Goal: Task Accomplishment & Management: Use online tool/utility

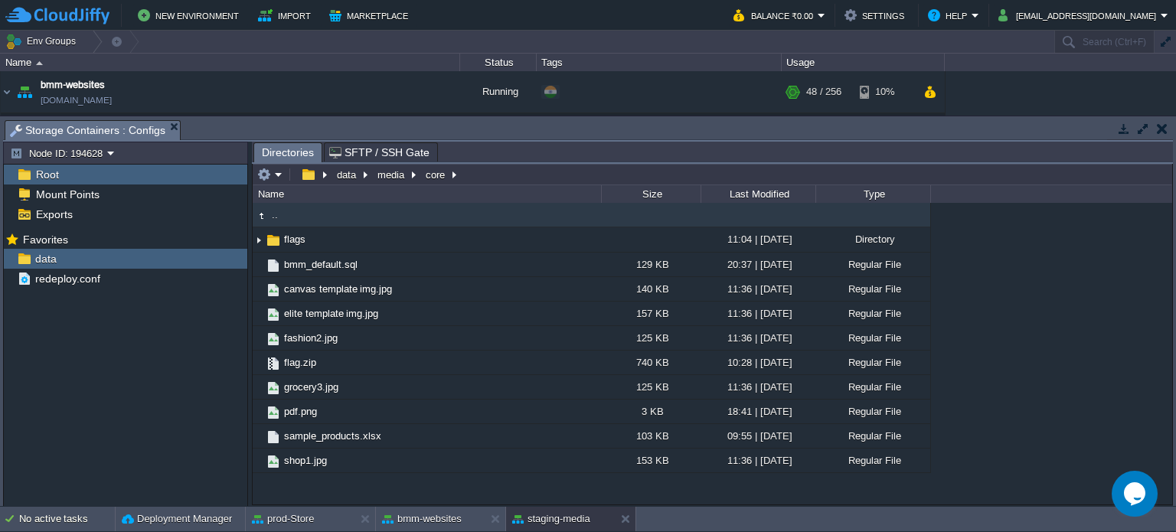
scroll to position [1112, 0]
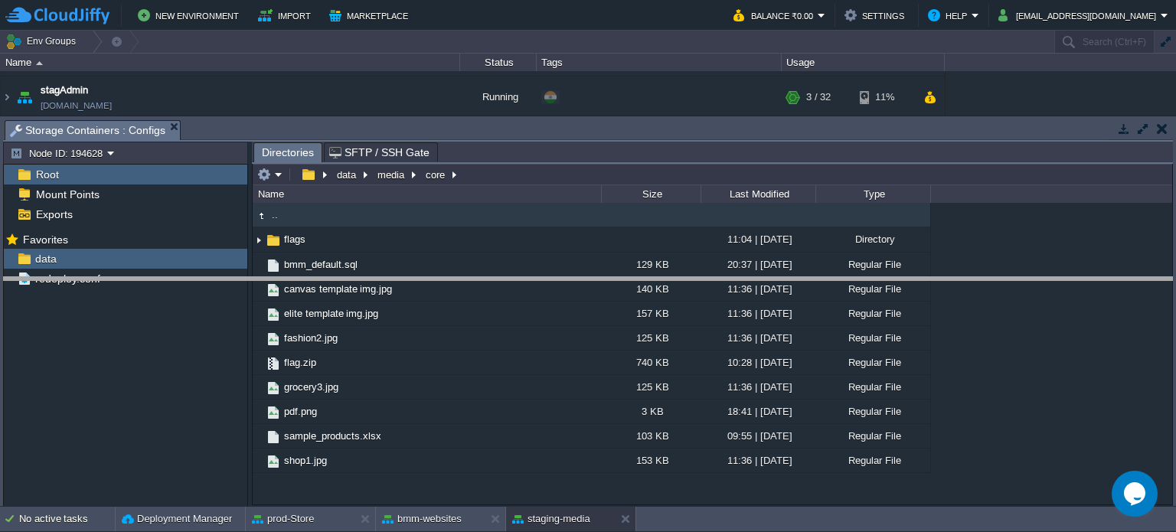
drag, startPoint x: 615, startPoint y: 135, endPoint x: 563, endPoint y: 266, distance: 141.6
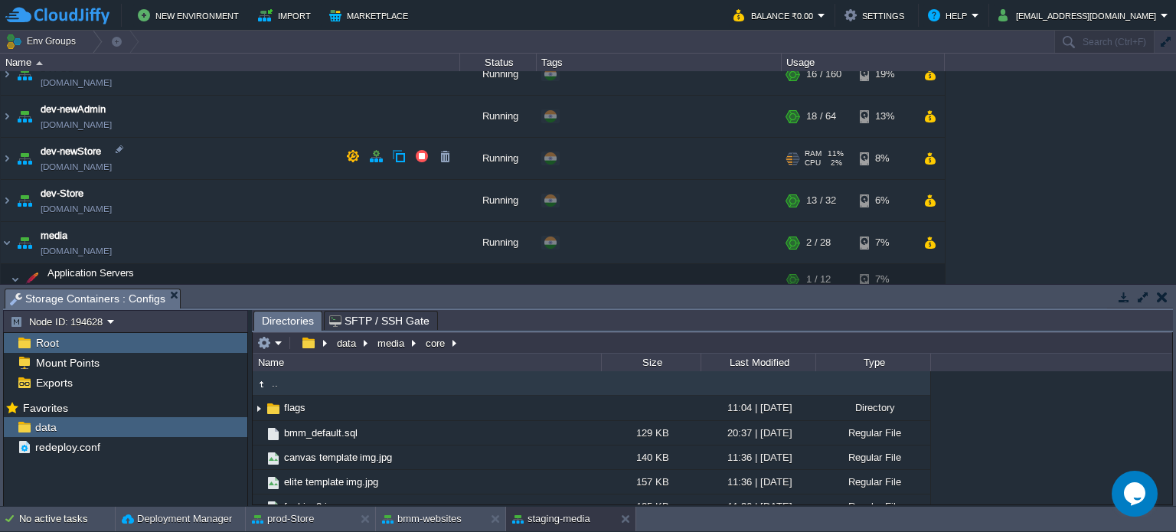
scroll to position [318, 0]
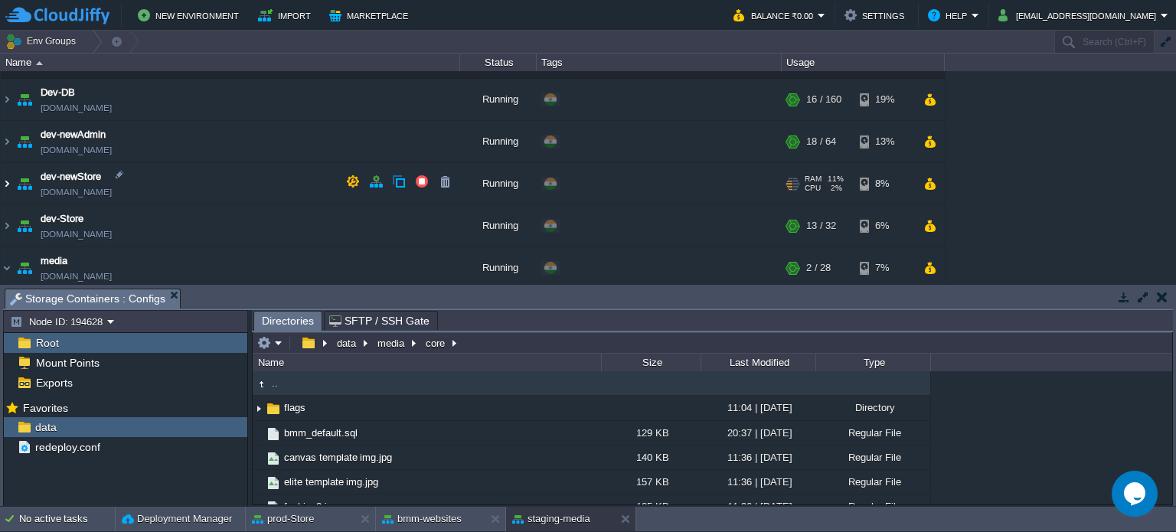
click at [3, 177] on img at bounding box center [7, 183] width 12 height 41
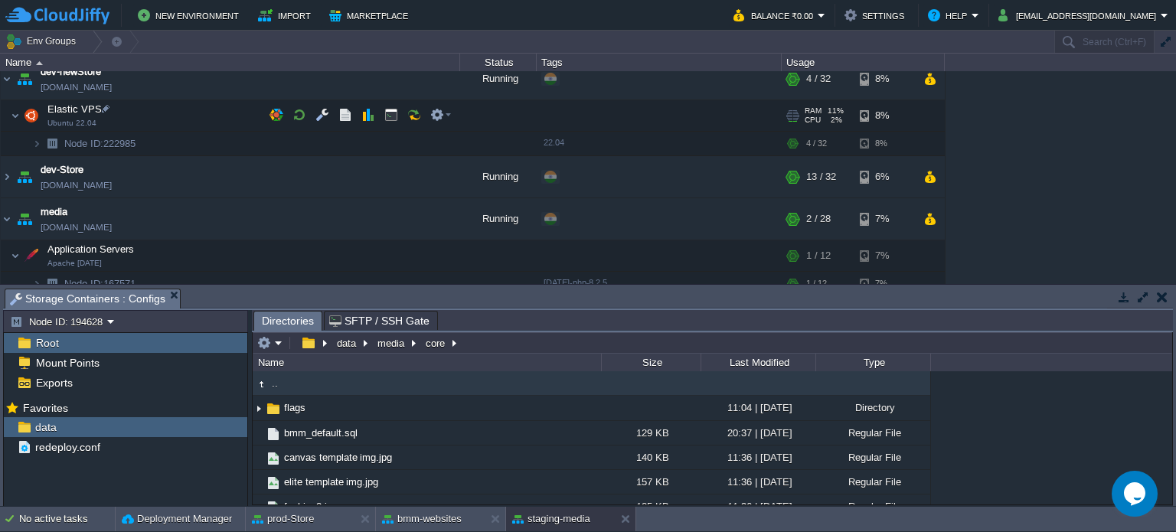
scroll to position [394, 0]
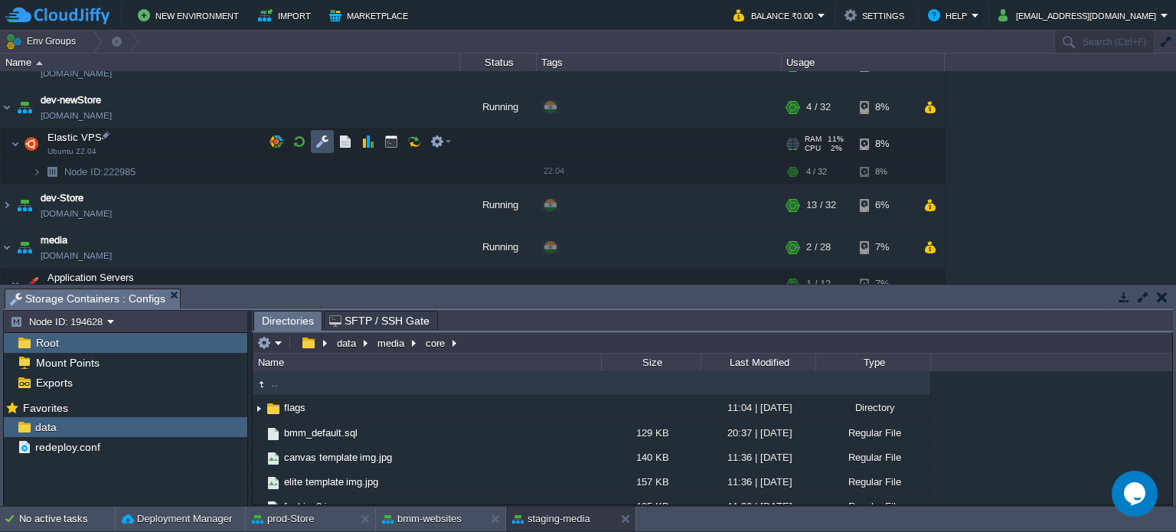
click at [319, 137] on button "button" at bounding box center [322, 142] width 14 height 14
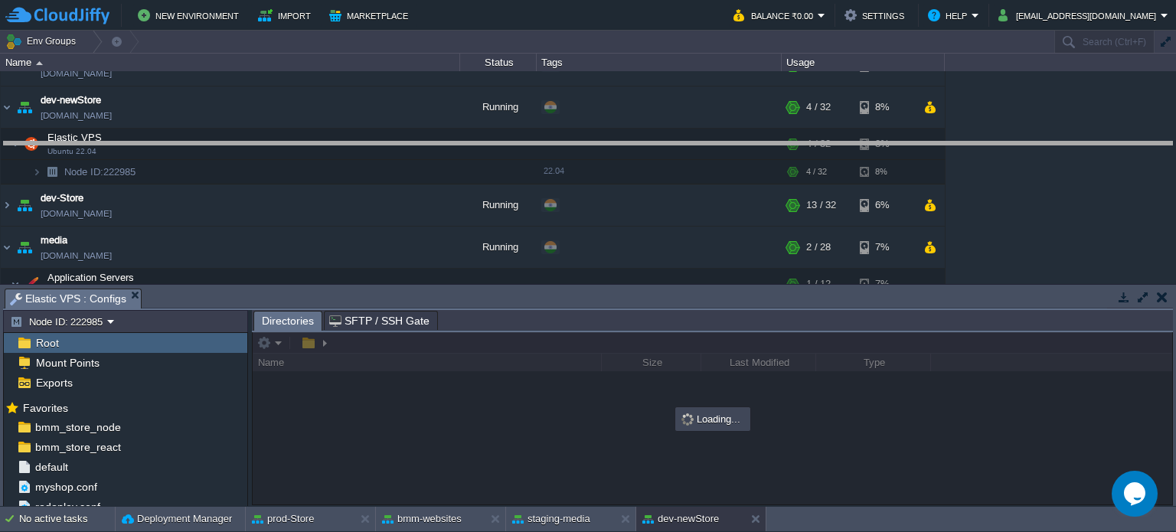
drag, startPoint x: 609, startPoint y: 305, endPoint x: 596, endPoint y: 149, distance: 156.7
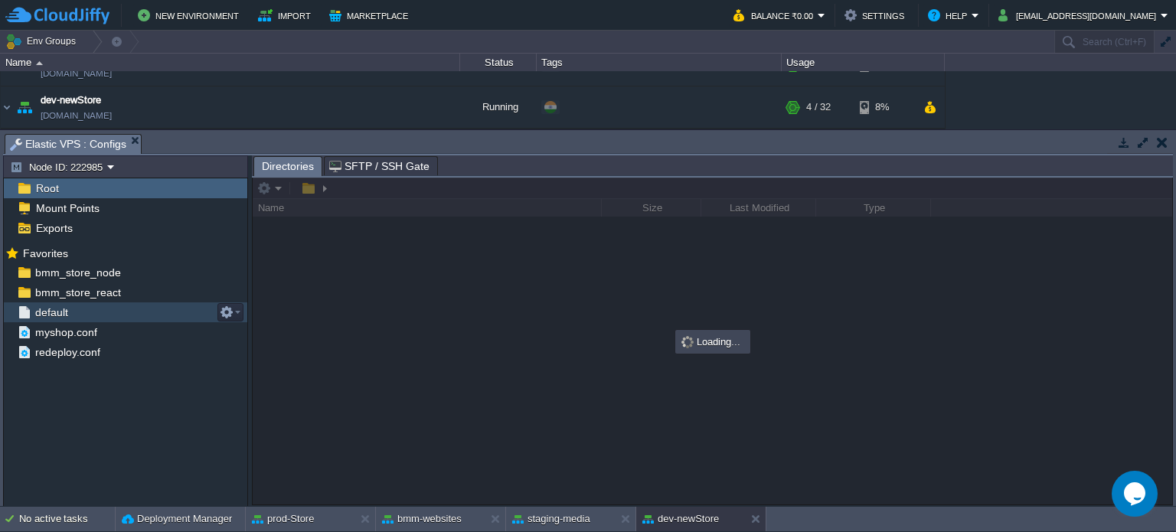
click at [65, 316] on span "default" at bounding box center [51, 312] width 38 height 14
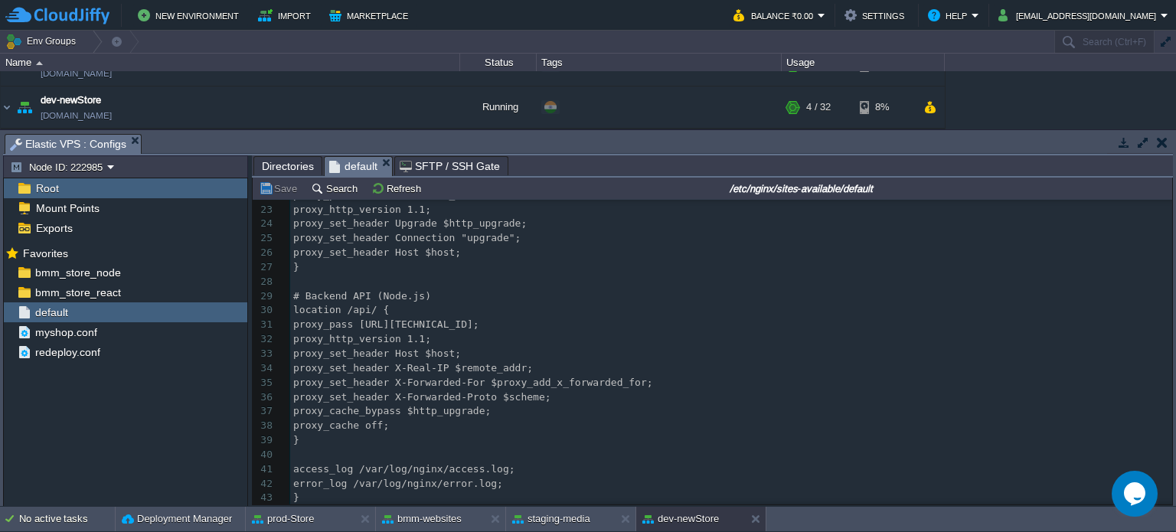
scroll to position [0, 0]
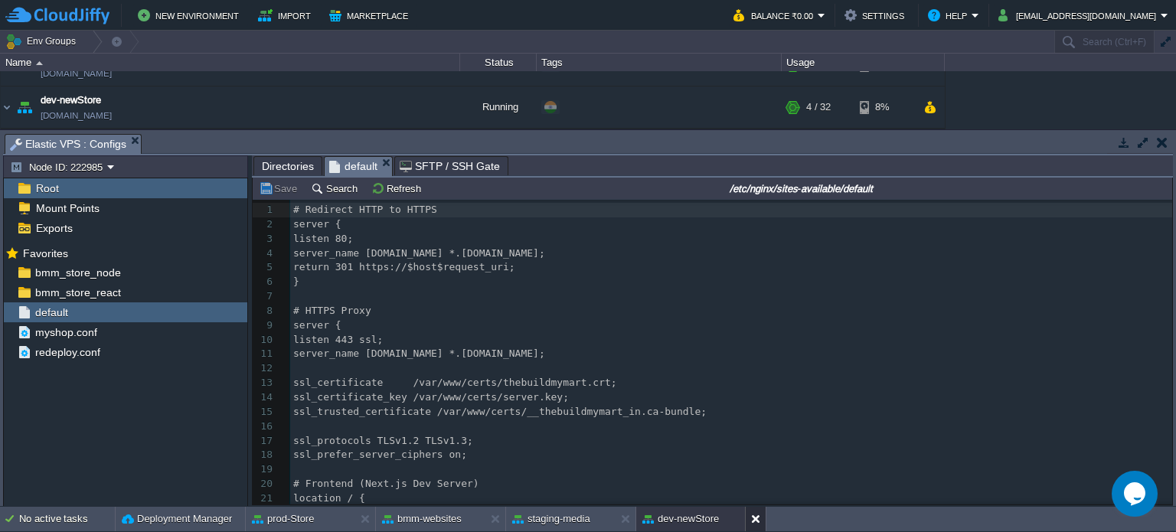
click at [755, 517] on button at bounding box center [758, 518] width 15 height 15
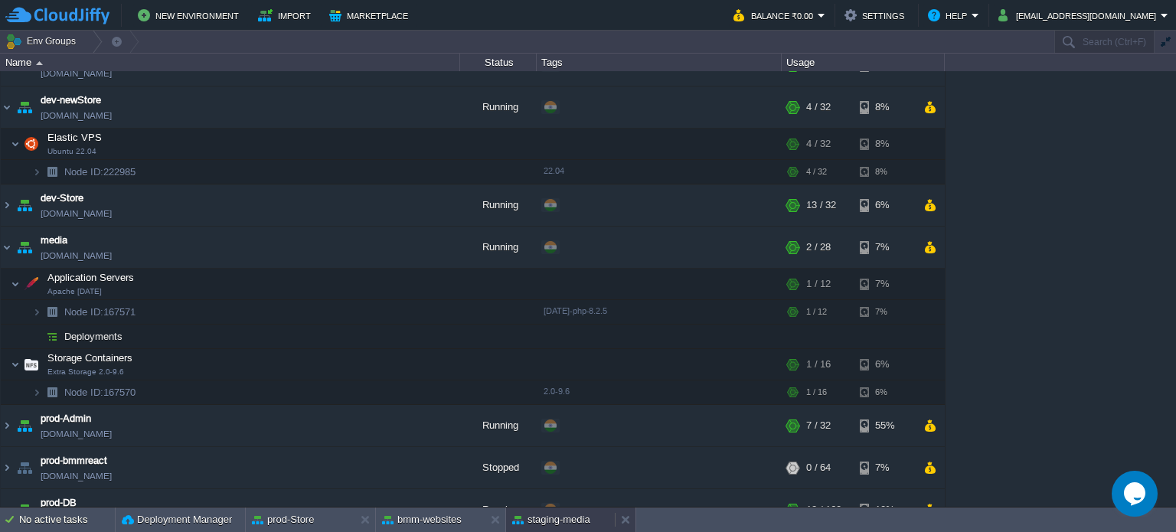
click at [557, 520] on button "staging-media" at bounding box center [551, 519] width 78 height 15
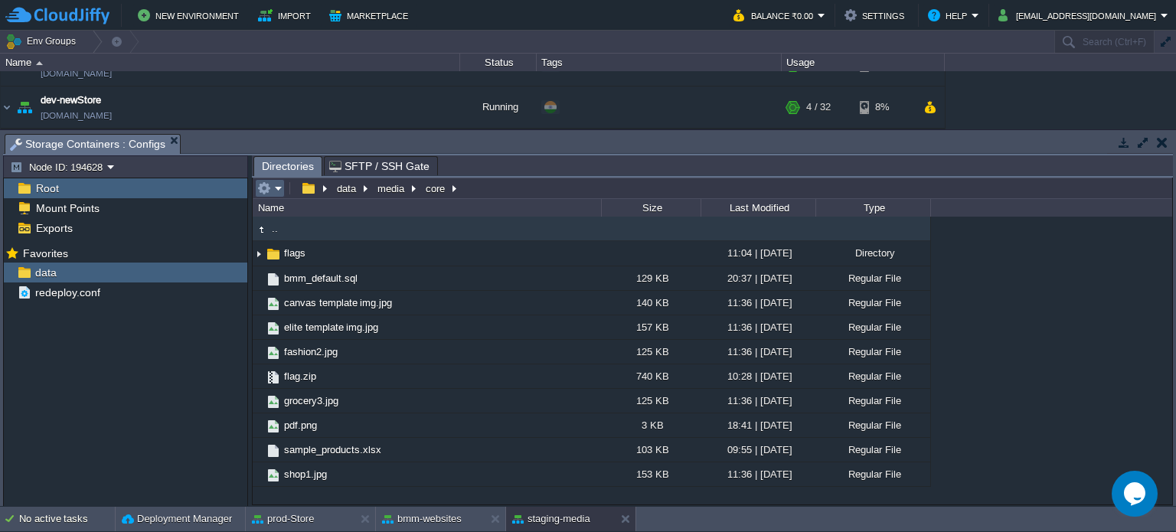
click at [274, 188] on em at bounding box center [269, 188] width 25 height 14
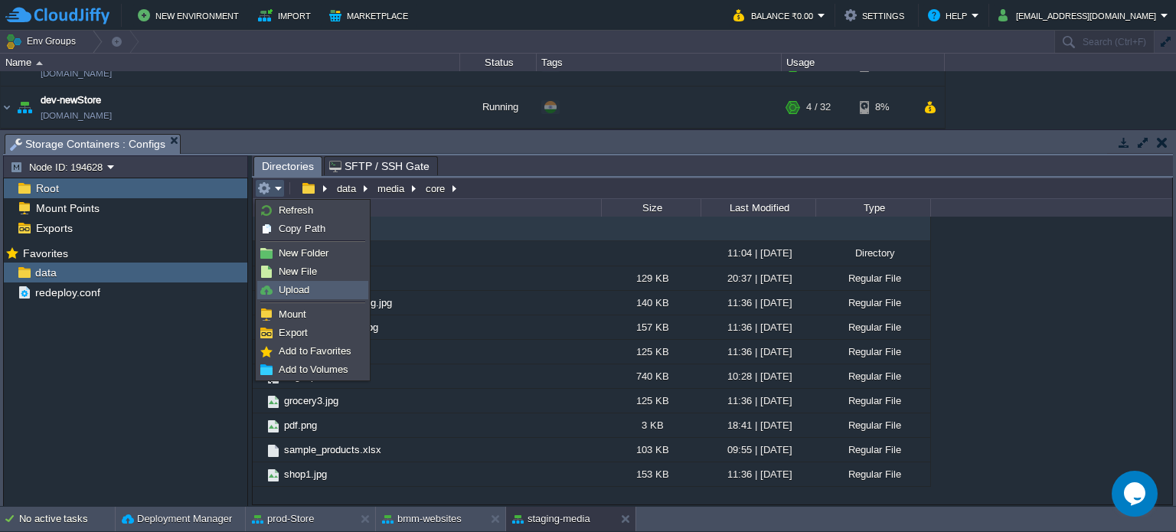
click at [318, 282] on link "Upload" at bounding box center [312, 290] width 109 height 17
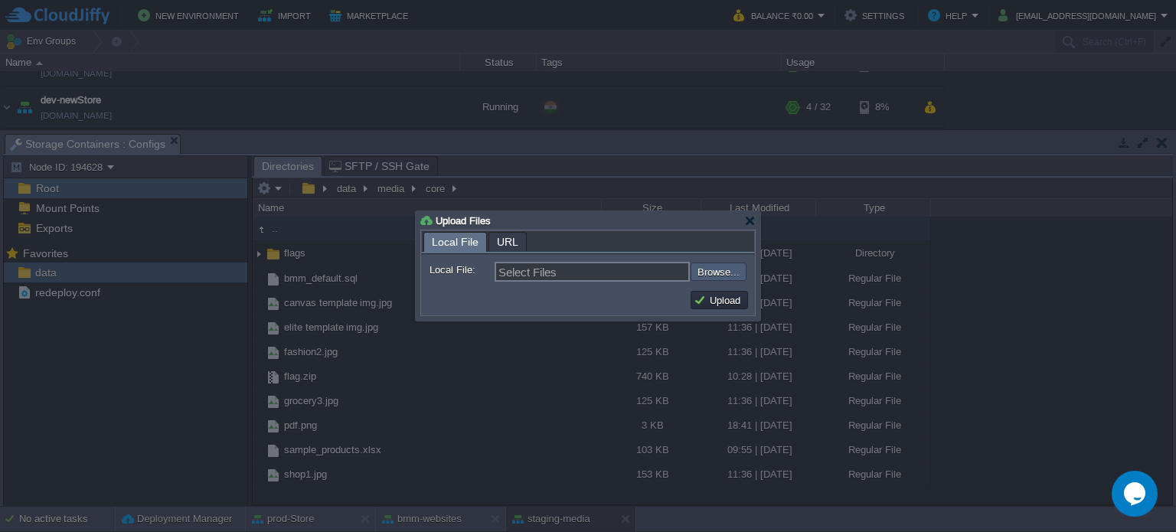
click at [717, 269] on input "file" at bounding box center [650, 272] width 194 height 18
click at [710, 276] on input "file" at bounding box center [650, 272] width 194 height 18
type input "C:\fakepath\bmm_default.sql"
type input "bmm_default.sql"
click at [712, 301] on button "Upload" at bounding box center [719, 300] width 51 height 14
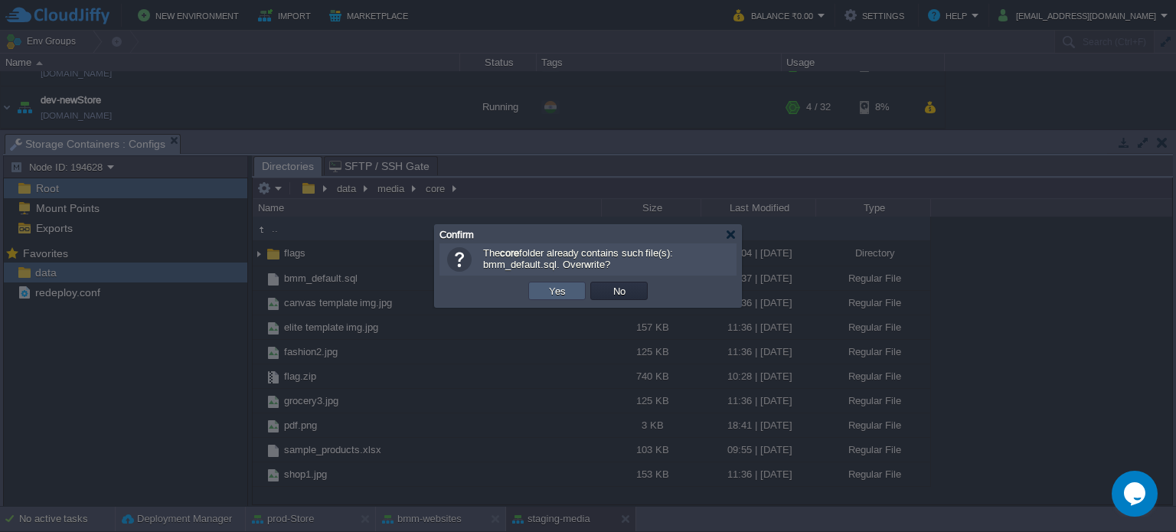
click at [542, 291] on td "Yes" at bounding box center [556, 291] width 57 height 18
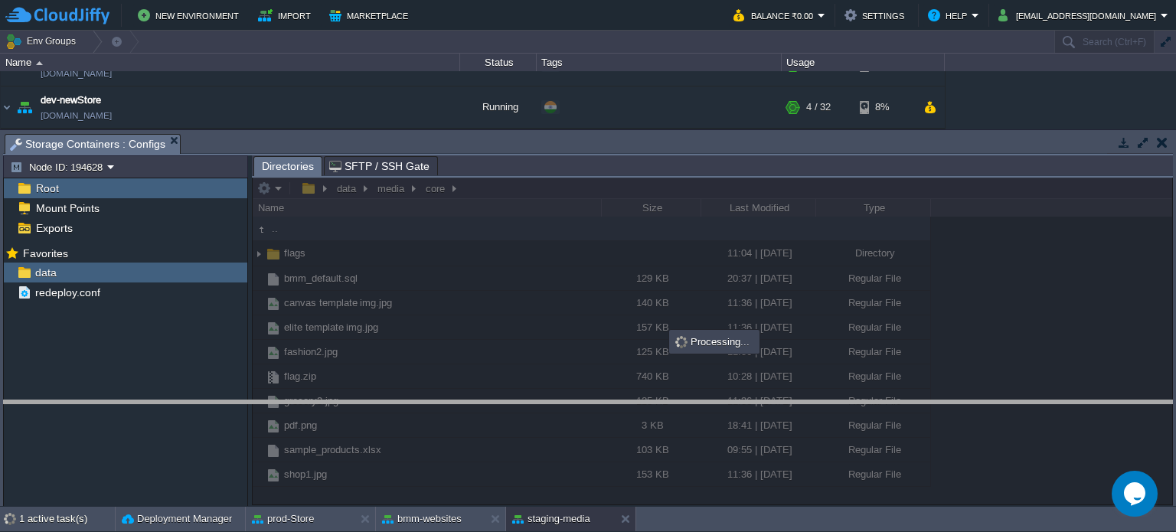
drag, startPoint x: 527, startPoint y: 152, endPoint x: 348, endPoint y: 269, distance: 213.8
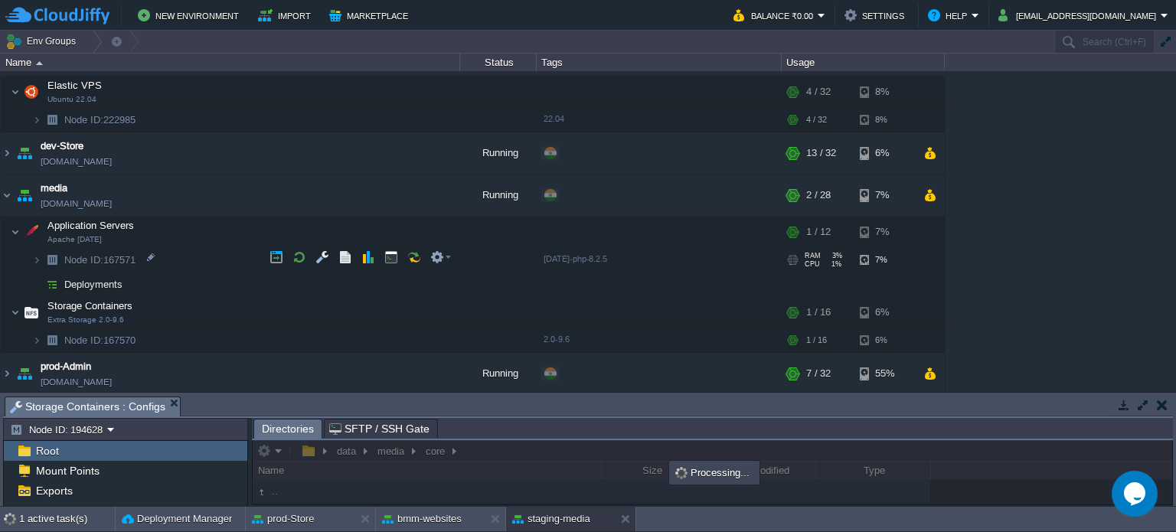
scroll to position [471, 0]
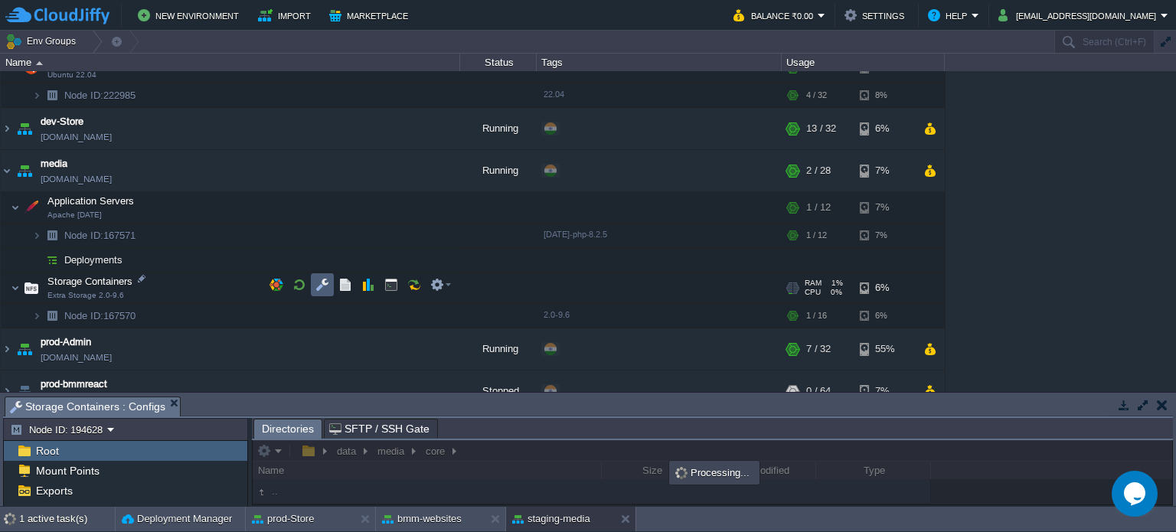
click at [328, 284] on button "button" at bounding box center [322, 285] width 14 height 14
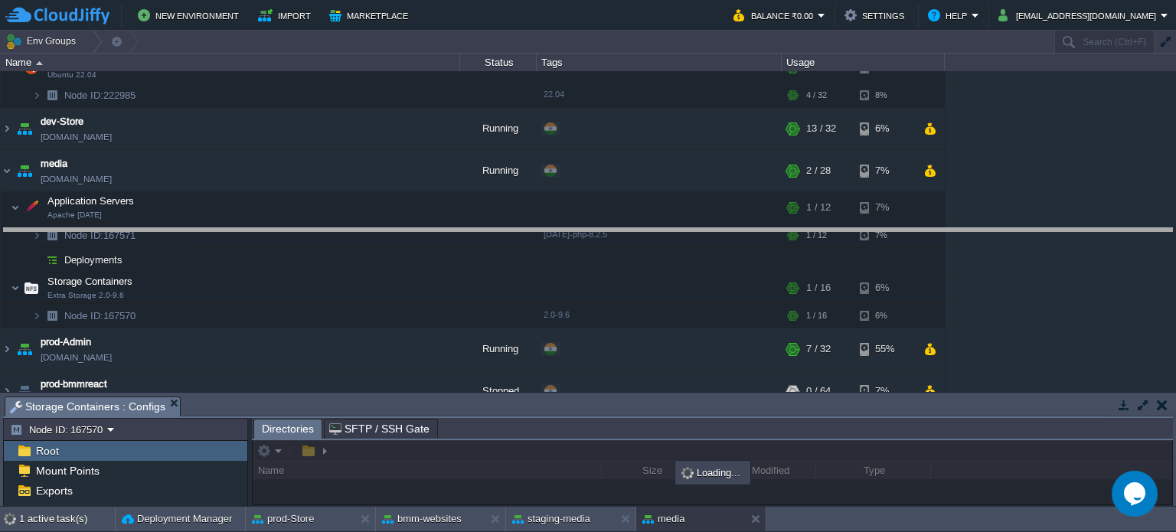
drag, startPoint x: 676, startPoint y: 413, endPoint x: 680, endPoint y: 155, distance: 257.2
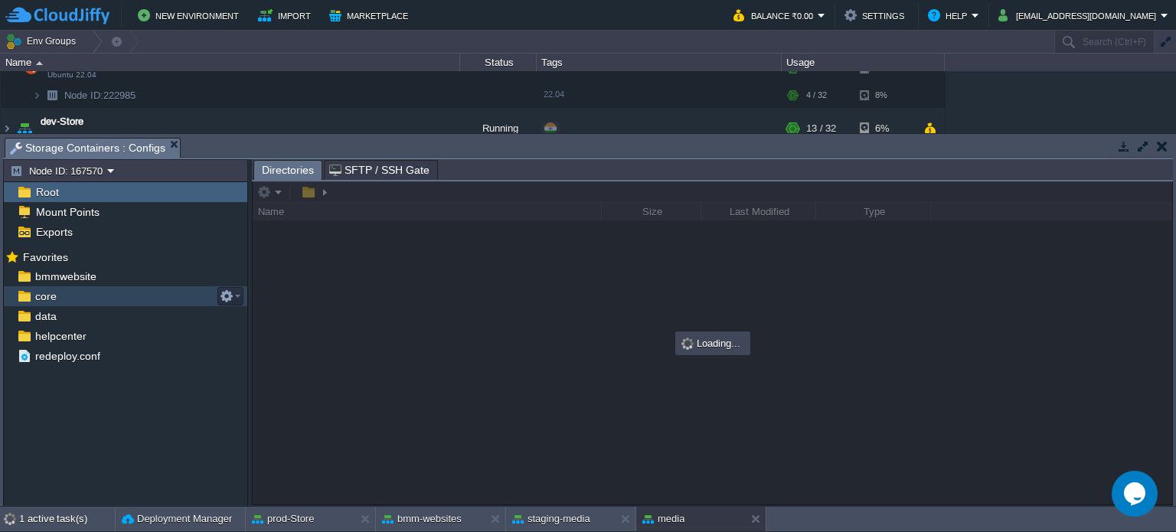
click at [55, 298] on span "core" at bounding box center [45, 296] width 27 height 14
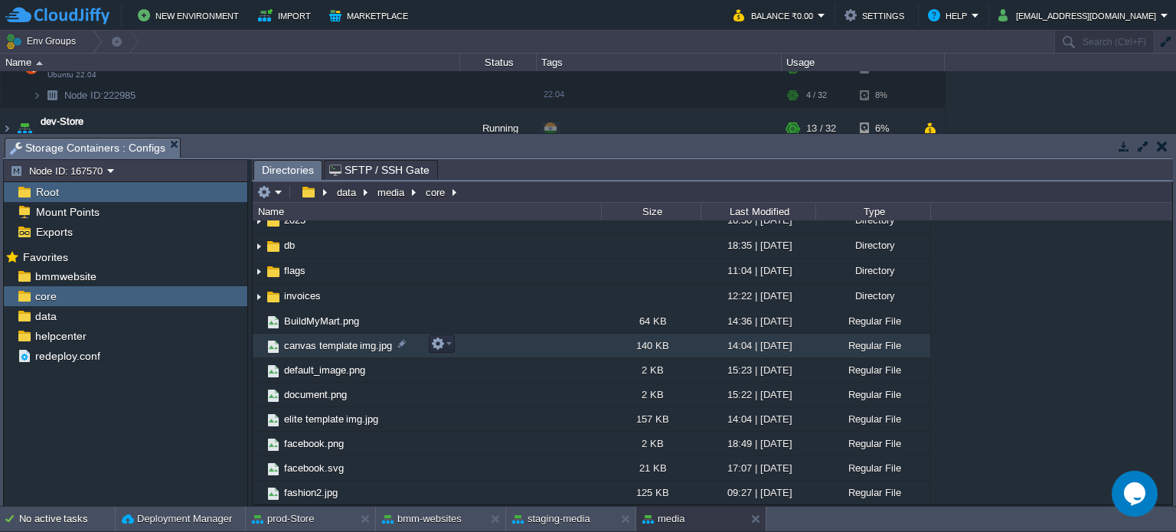
scroll to position [0, 0]
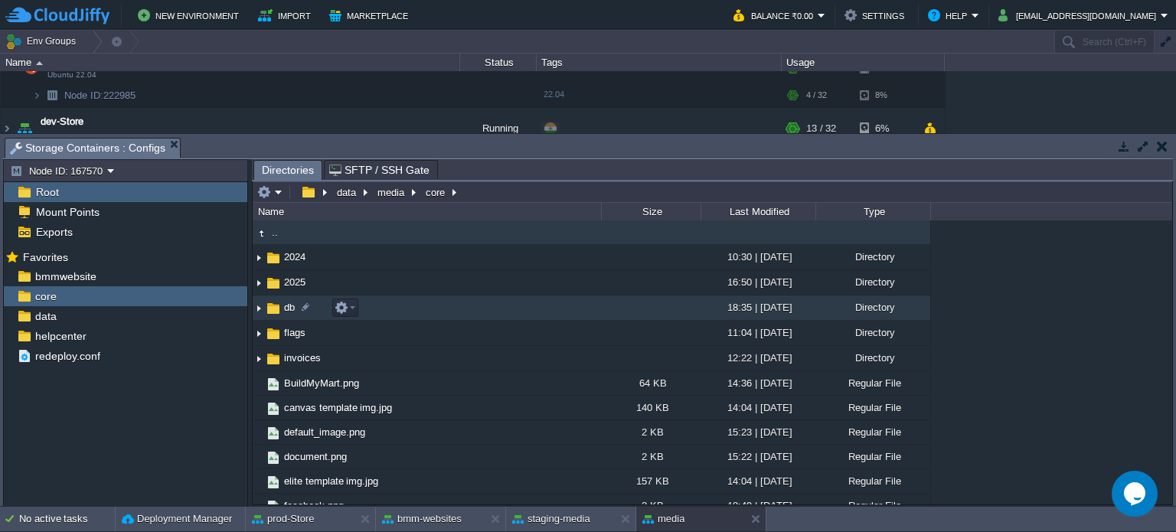
click at [288, 307] on span "db" at bounding box center [289, 307] width 15 height 13
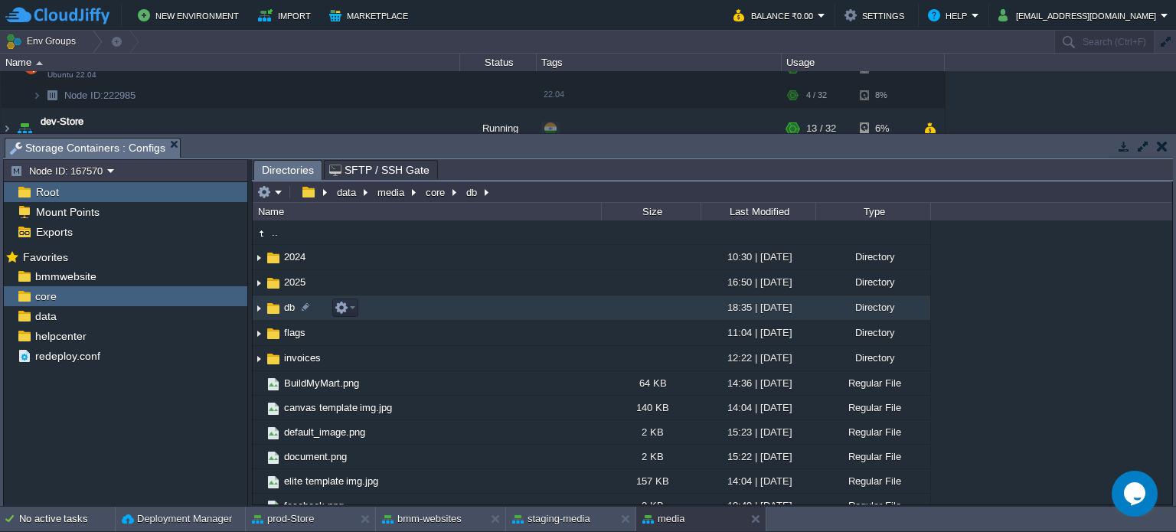
click at [288, 307] on span "db" at bounding box center [289, 307] width 15 height 13
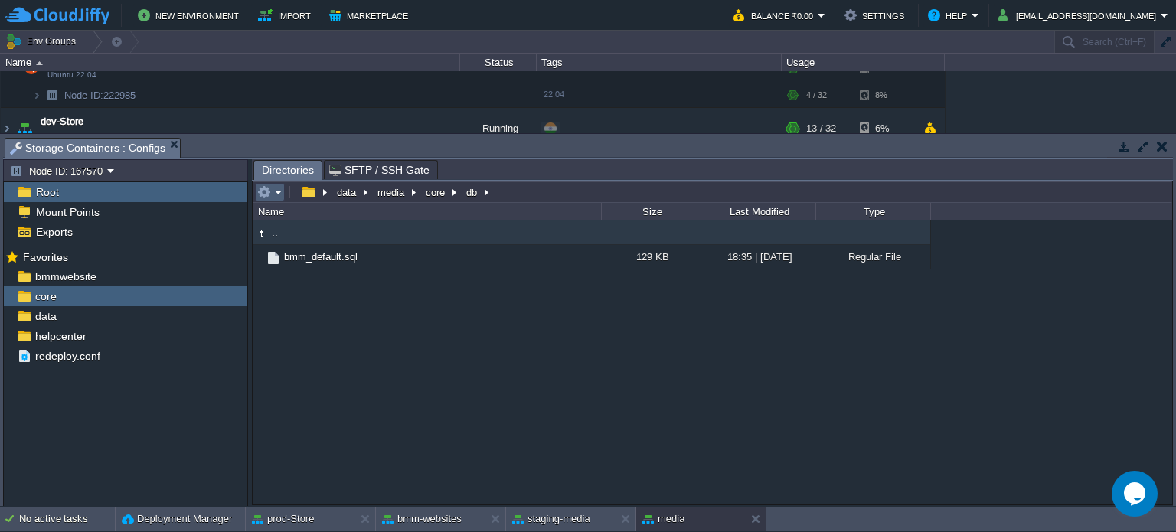
click at [276, 194] on em at bounding box center [269, 192] width 25 height 14
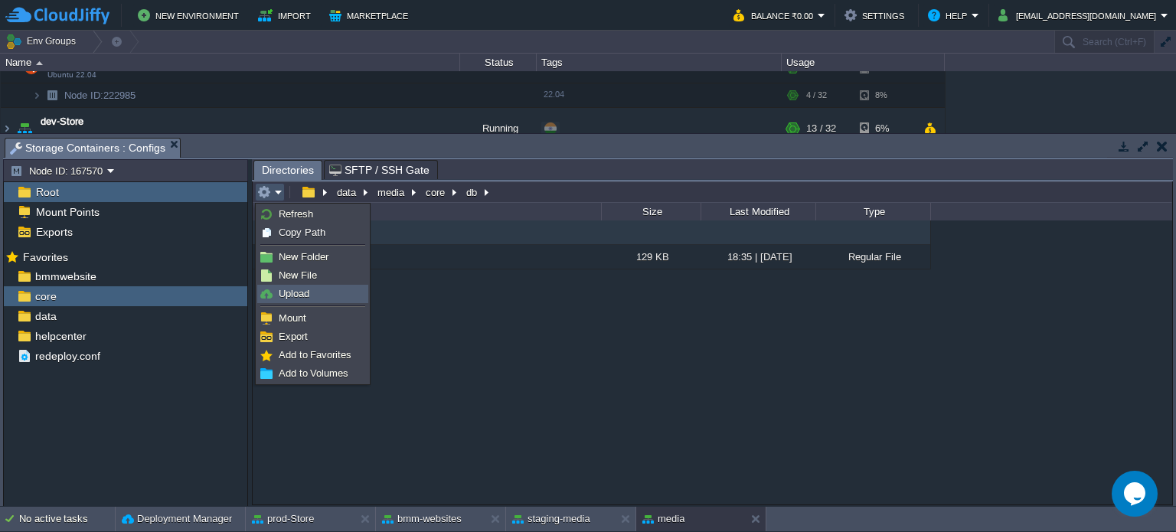
click at [306, 296] on span "Upload" at bounding box center [294, 293] width 31 height 11
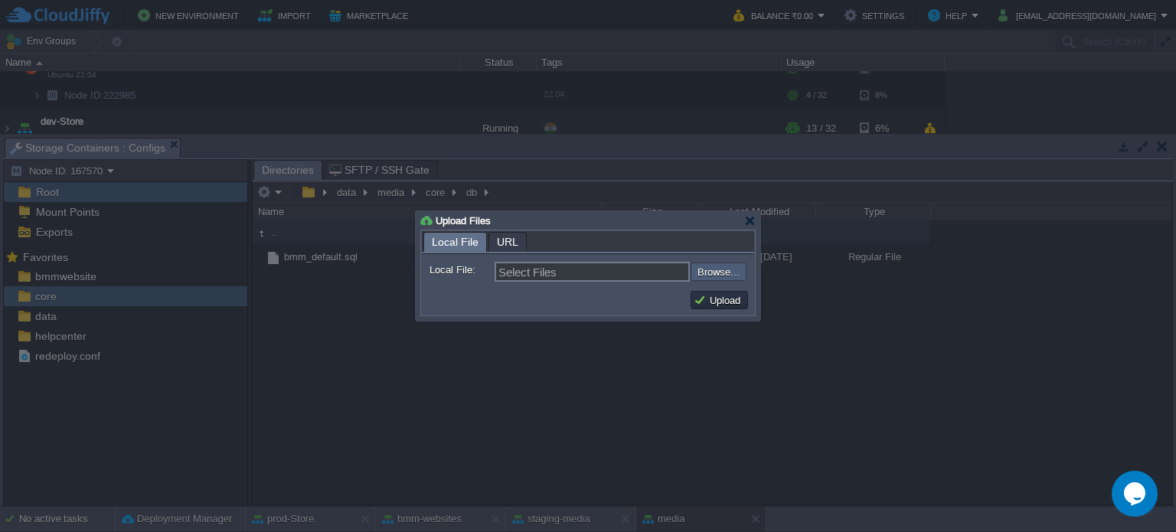
click at [726, 266] on input "file" at bounding box center [650, 272] width 194 height 18
type input "C:\fakepath\bmm_default.sql"
type input "bmm_default.sql"
click at [721, 308] on td "Upload" at bounding box center [719, 300] width 57 height 18
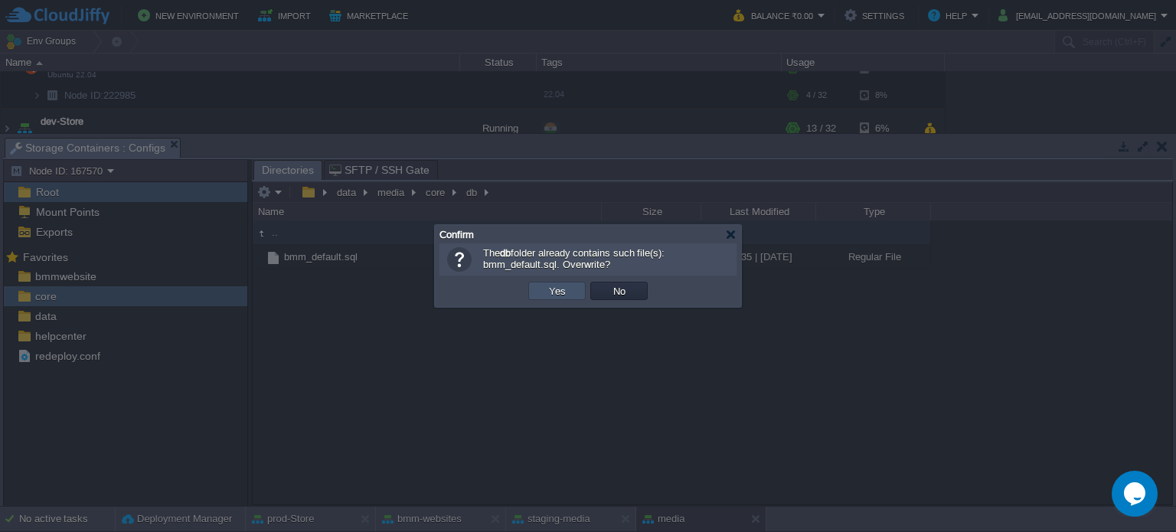
click at [560, 286] on button "Yes" at bounding box center [557, 291] width 26 height 14
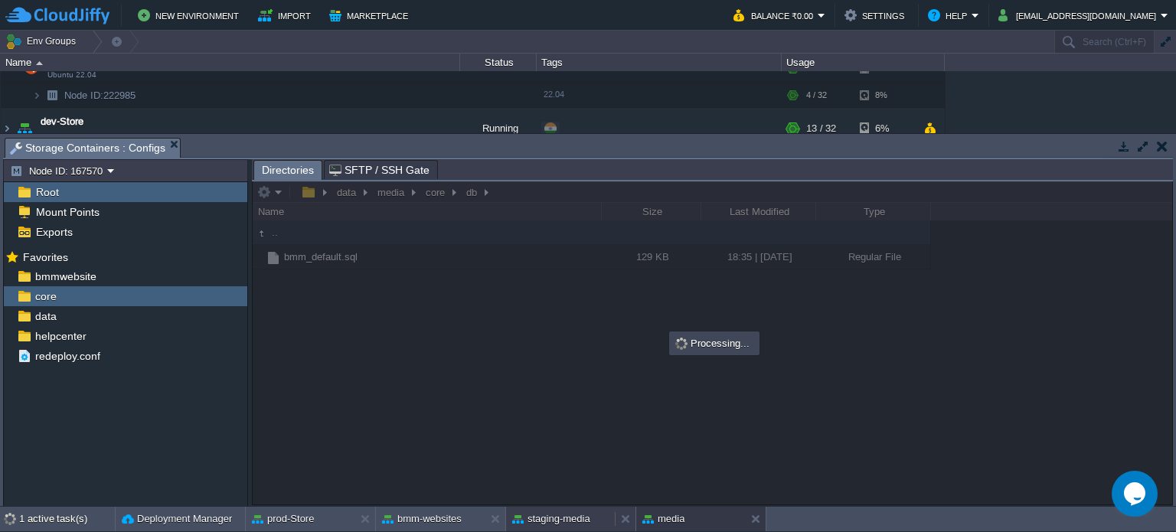
click at [556, 518] on button "staging-media" at bounding box center [551, 518] width 78 height 15
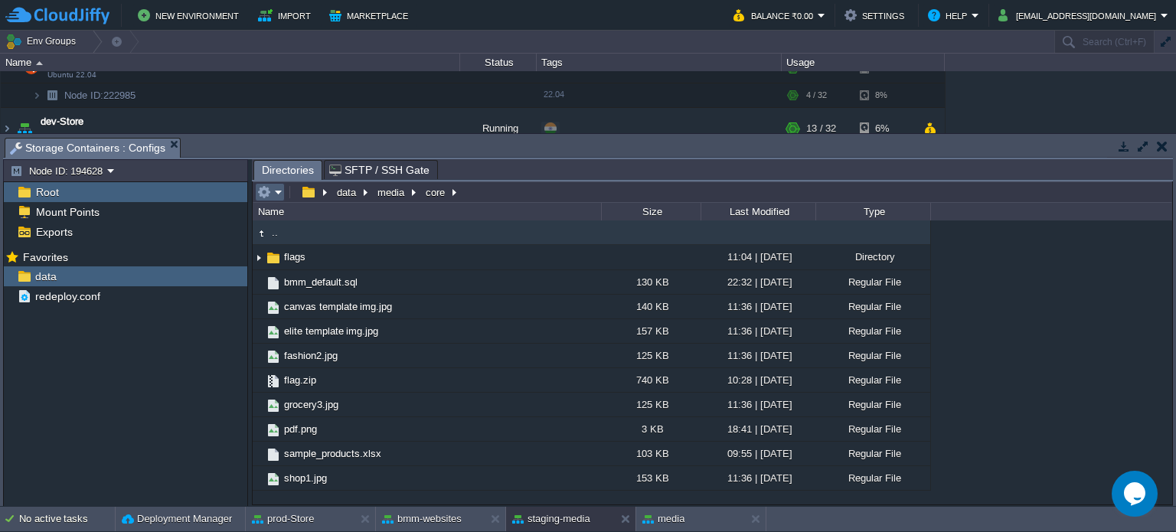
click at [270, 186] on em at bounding box center [269, 192] width 25 height 14
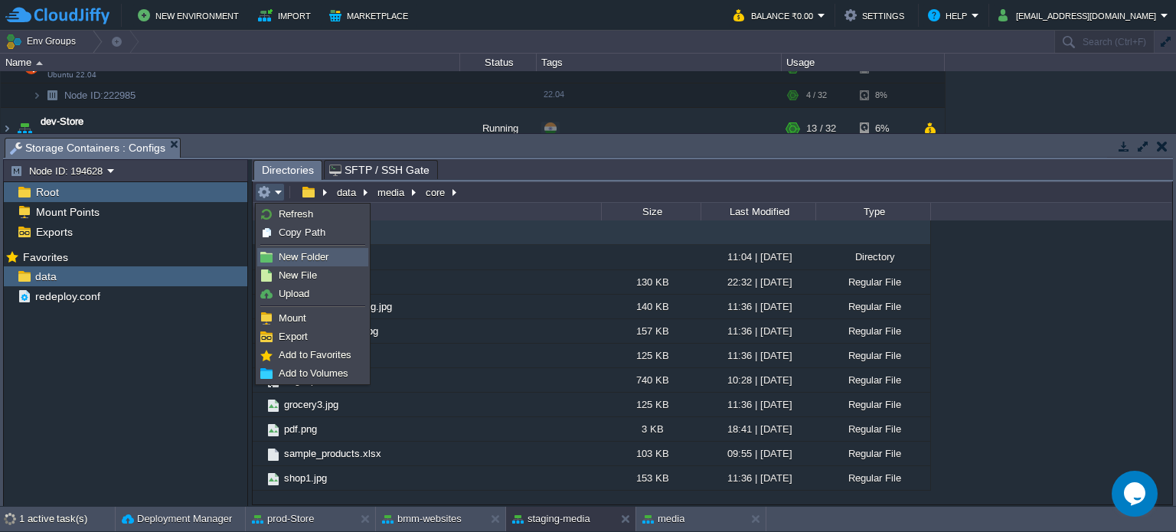
click at [302, 257] on span "New Folder" at bounding box center [304, 256] width 50 height 11
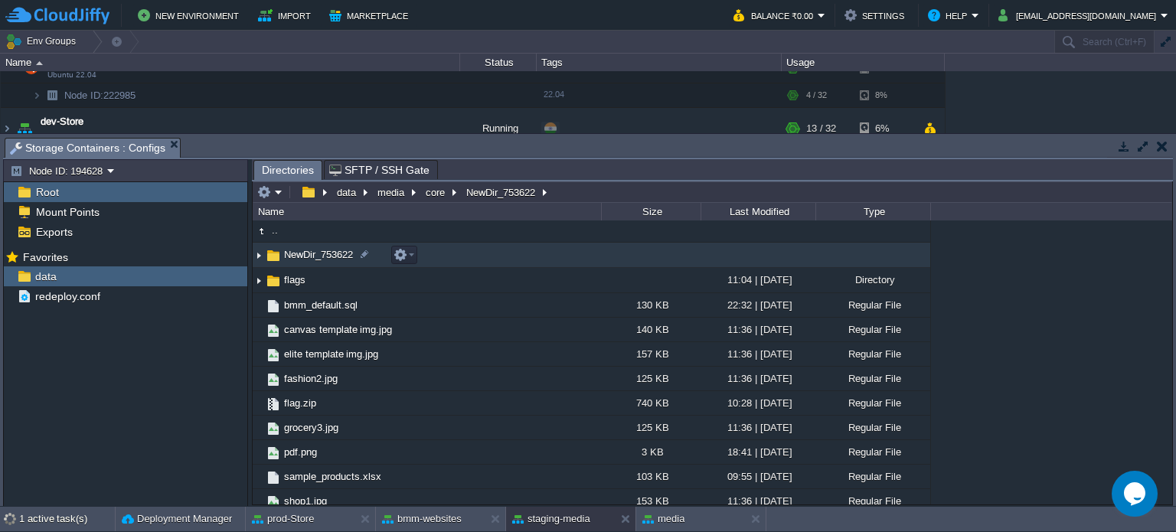
scroll to position [9, 0]
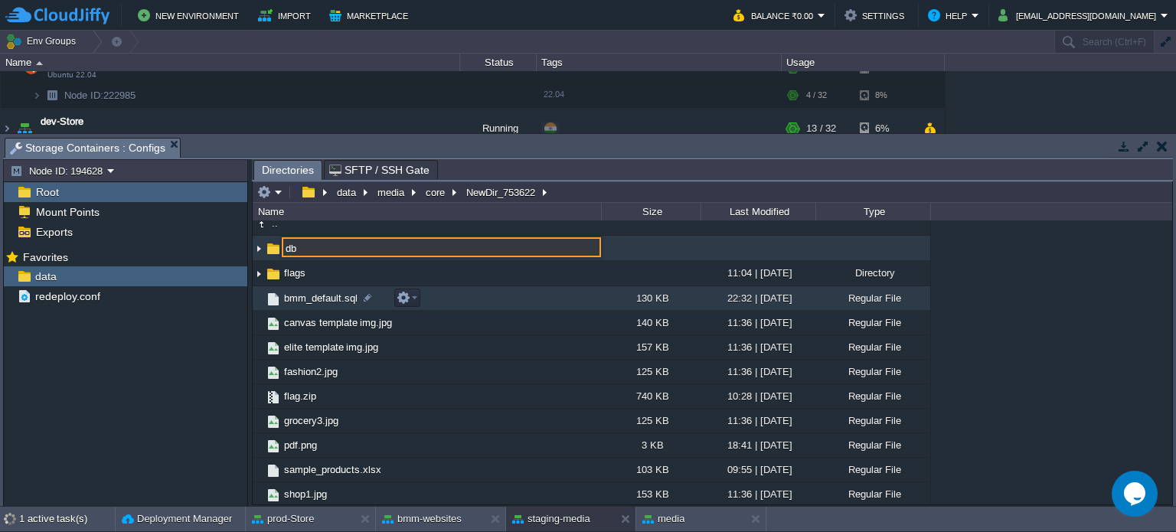
type input "db"
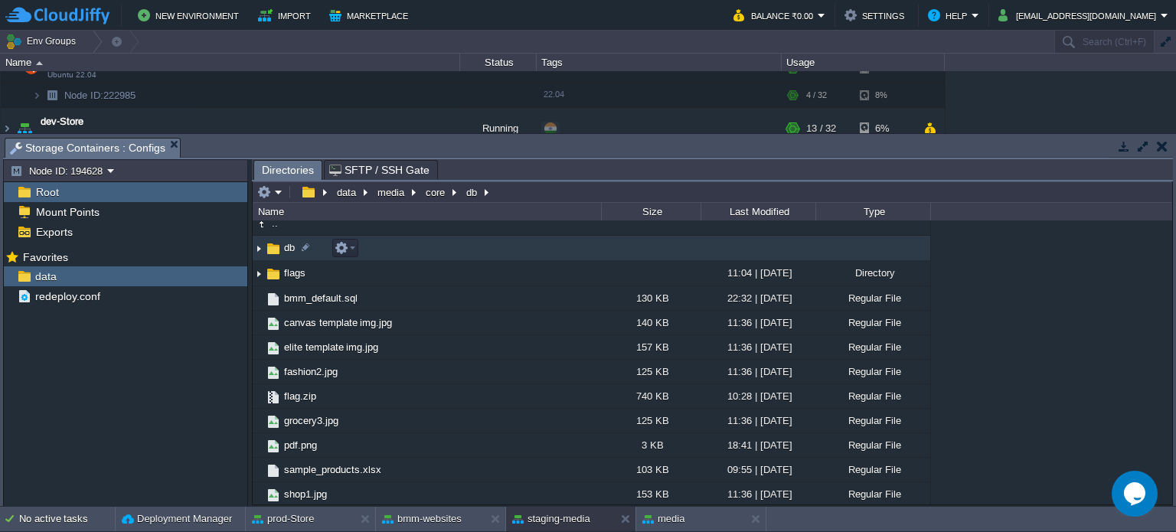
click at [289, 246] on span "db" at bounding box center [289, 247] width 15 height 13
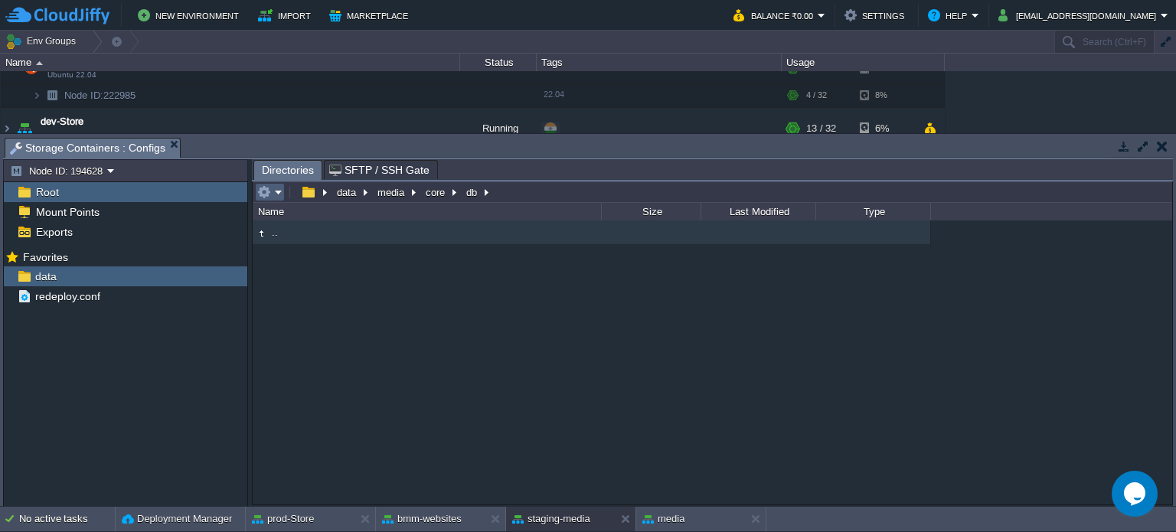
click at [278, 193] on em at bounding box center [269, 192] width 25 height 14
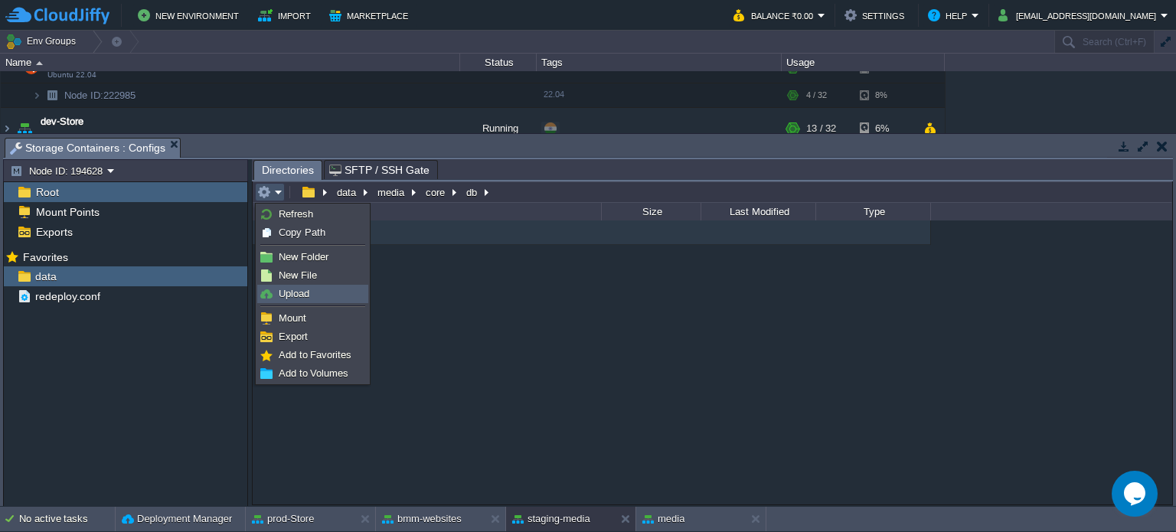
click at [304, 293] on span "Upload" at bounding box center [294, 293] width 31 height 11
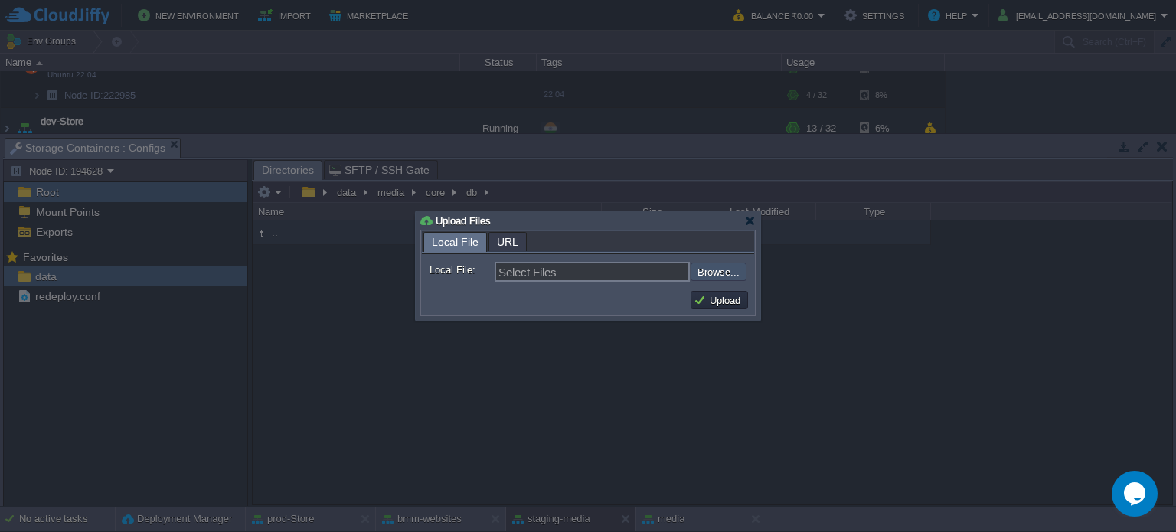
click at [712, 267] on input "file" at bounding box center [650, 272] width 194 height 18
type input "C:\fakepath\bmm_default.sql"
type input "bmm_default.sql"
click at [710, 305] on button "Upload" at bounding box center [719, 300] width 51 height 14
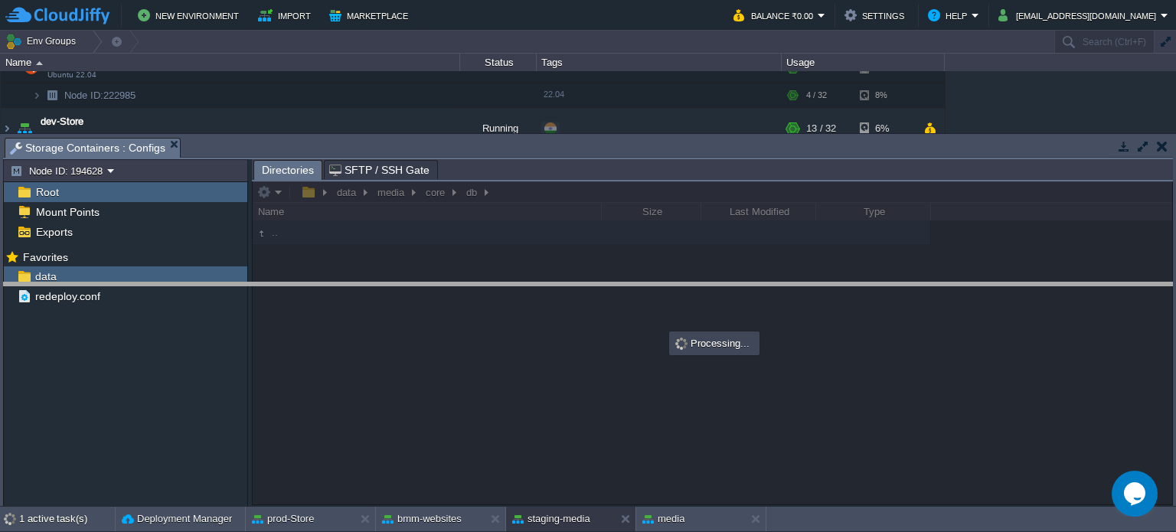
drag, startPoint x: 496, startPoint y: 145, endPoint x: 535, endPoint y: 289, distance: 149.9
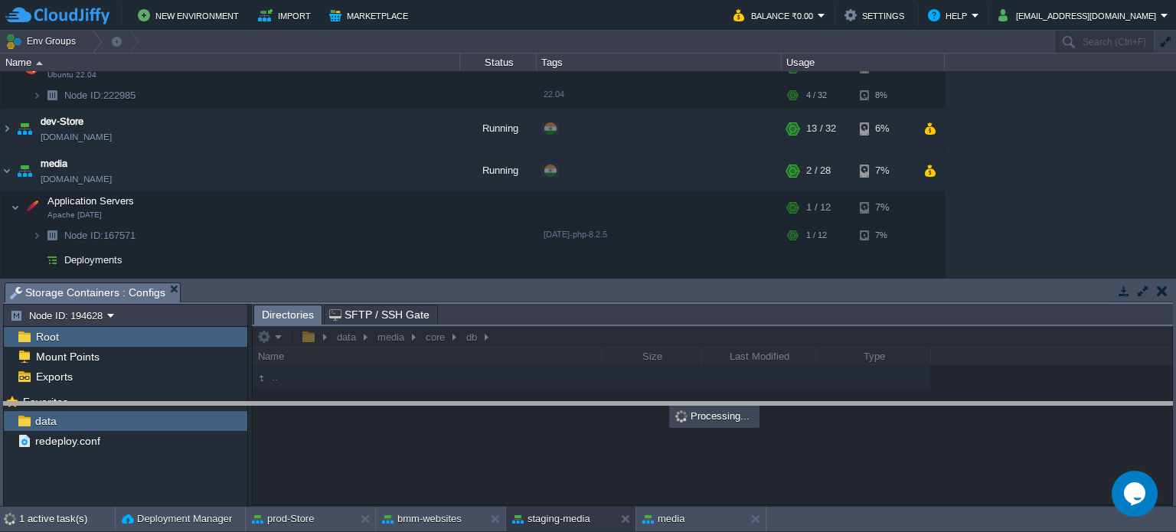
drag, startPoint x: 500, startPoint y: 292, endPoint x: 558, endPoint y: 403, distance: 125.3
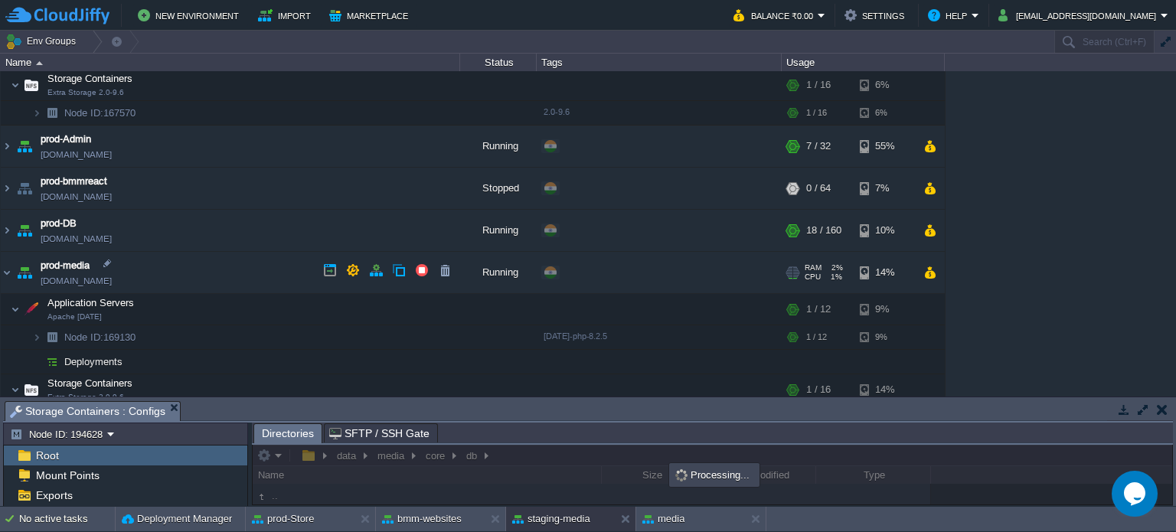
scroll to position [700, 0]
